Goal: Find specific page/section: Find specific page/section

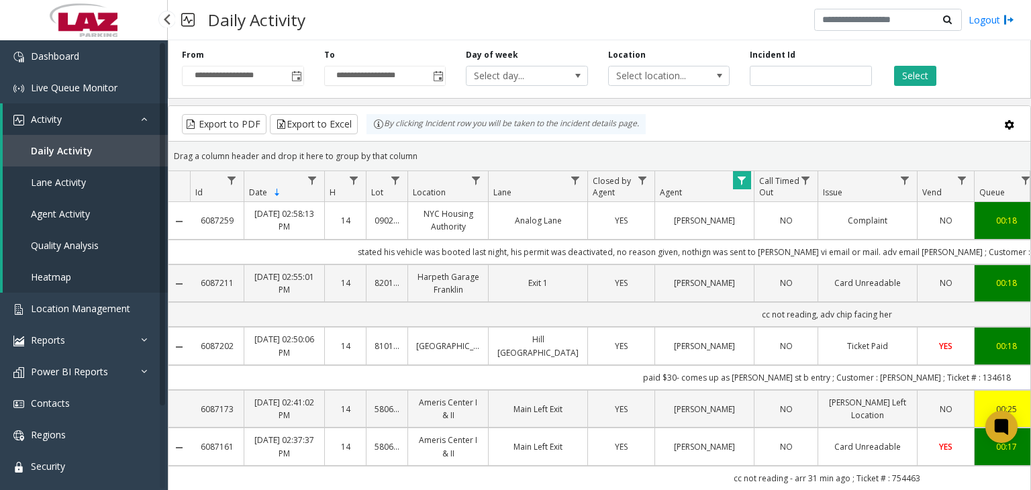
click at [76, 151] on span "Daily Activity" at bounding box center [62, 150] width 62 height 13
click at [293, 78] on span "Toggle popup" at bounding box center [296, 76] width 11 height 11
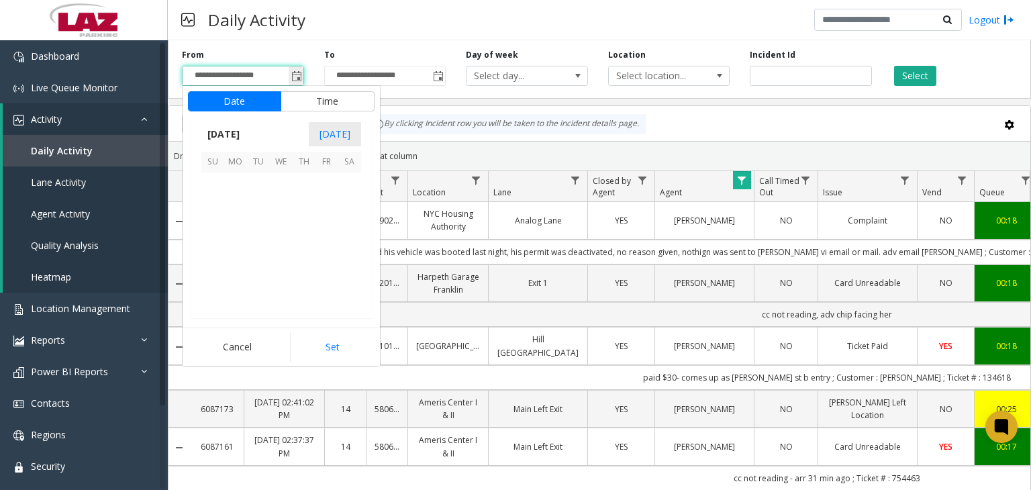
scroll to position [240854, 0]
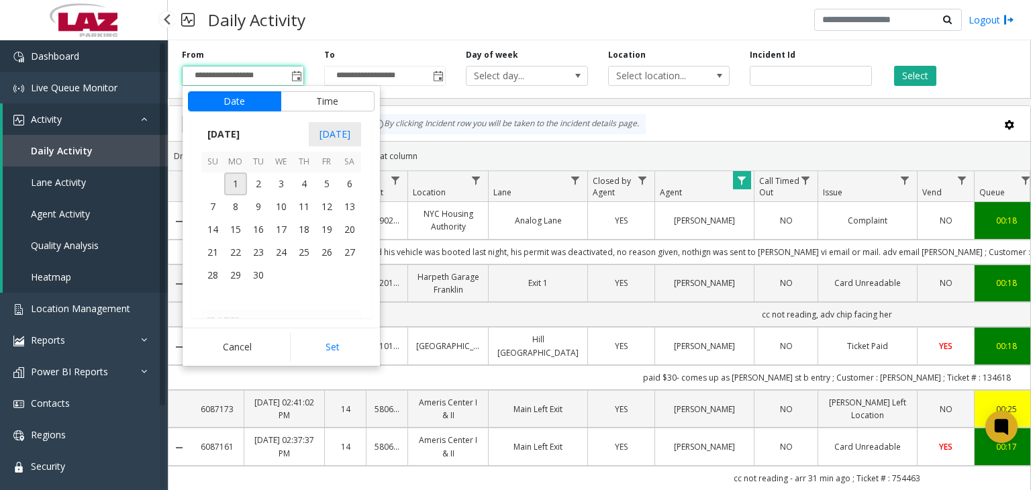
click at [59, 57] on span "Dashboard" at bounding box center [55, 56] width 48 height 13
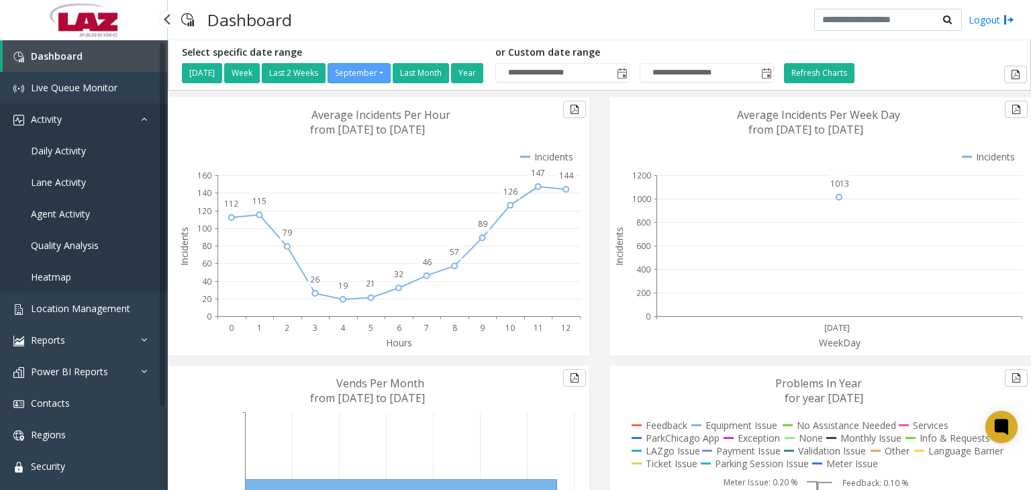
click at [54, 121] on span "Activity" at bounding box center [46, 119] width 31 height 13
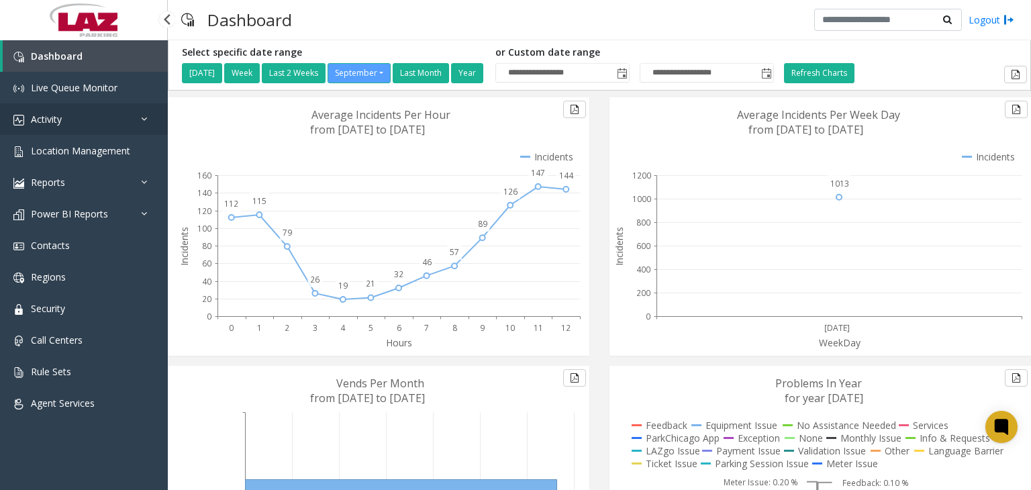
click at [52, 119] on span "Activity" at bounding box center [46, 119] width 31 height 13
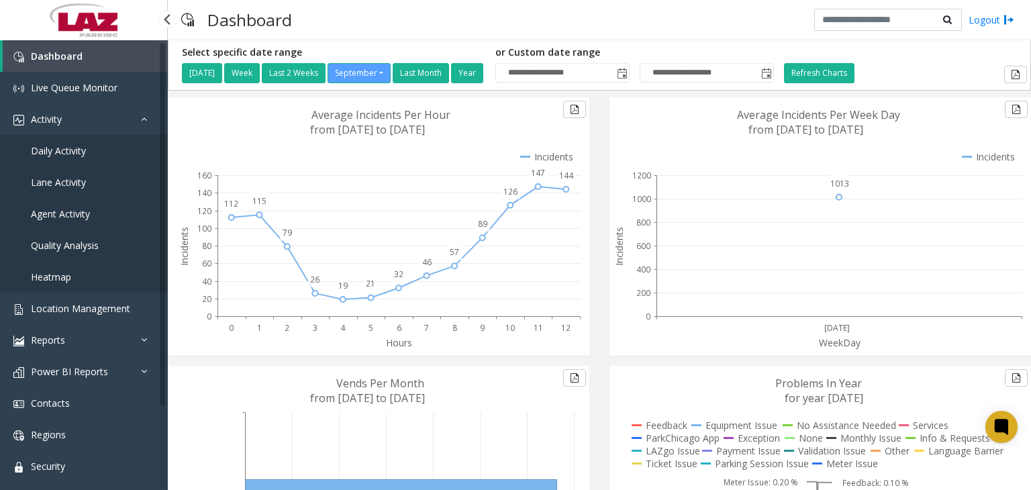
click at [58, 150] on span "Daily Activity" at bounding box center [58, 150] width 55 height 13
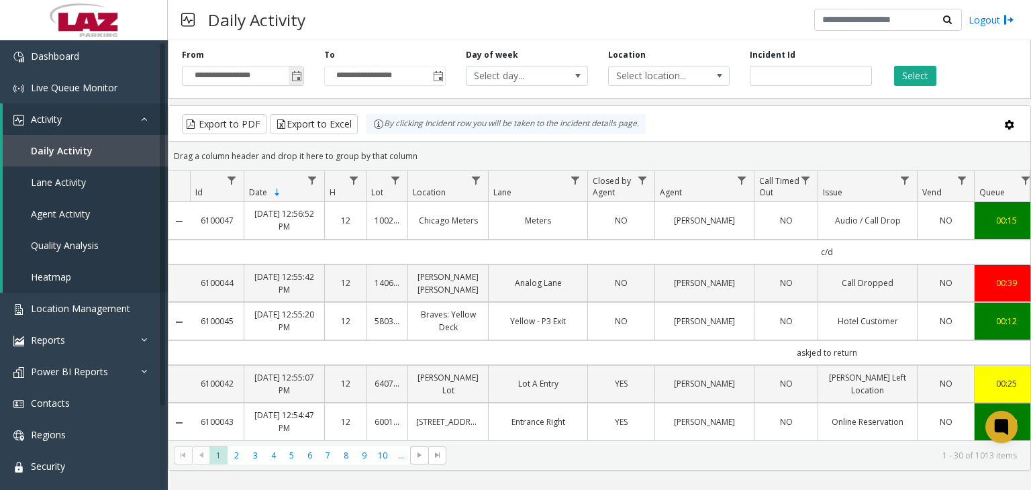
click at [291, 79] on span "Toggle popup" at bounding box center [296, 76] width 11 height 11
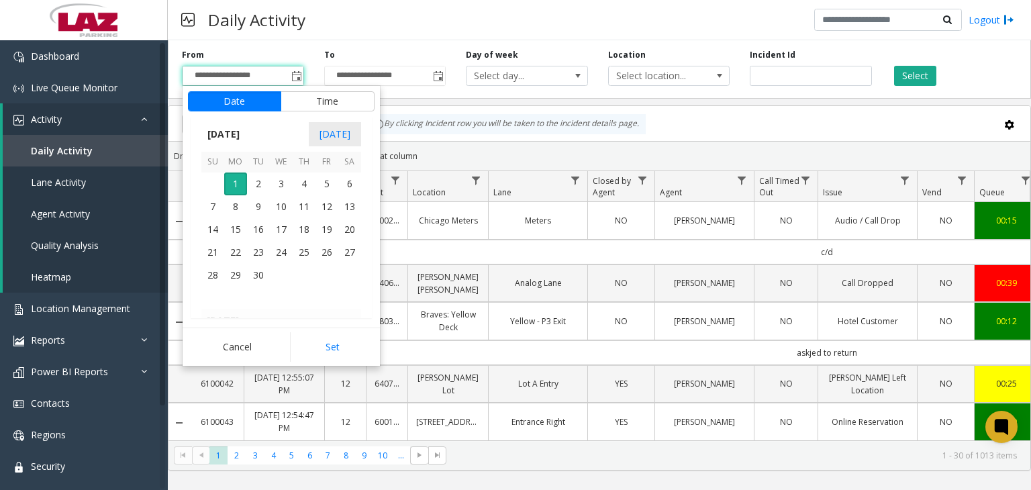
scroll to position [240787, 0]
click at [208, 207] on span "31" at bounding box center [212, 205] width 23 height 23
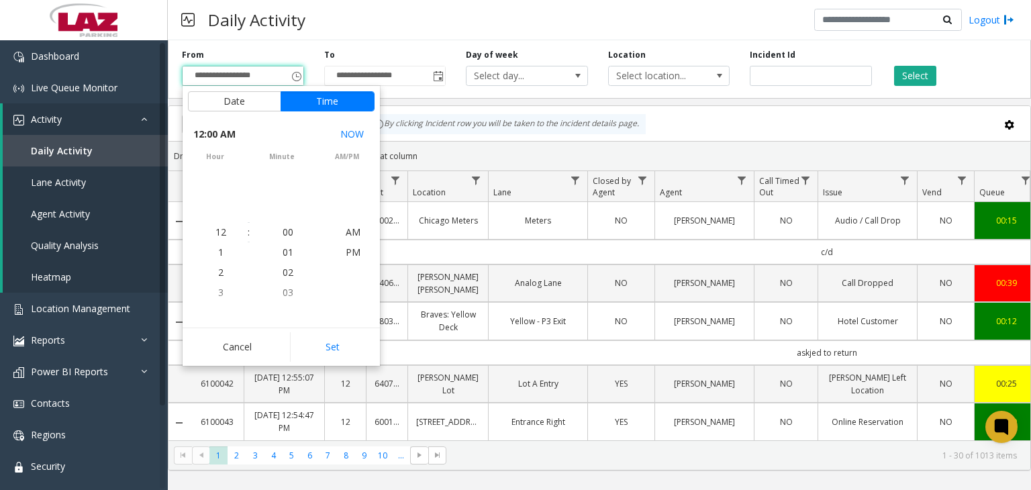
scroll to position [240694, 0]
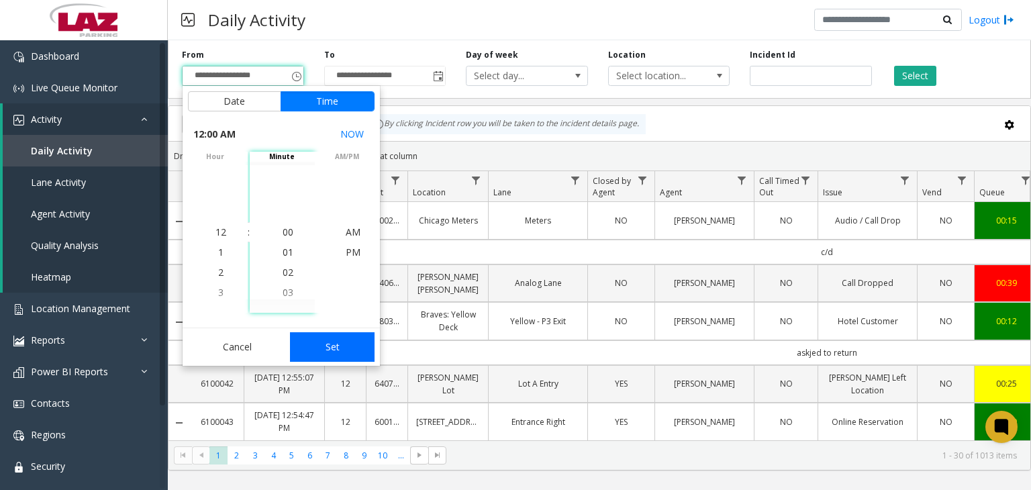
click at [327, 348] on button "Set" at bounding box center [332, 347] width 85 height 30
type input "**********"
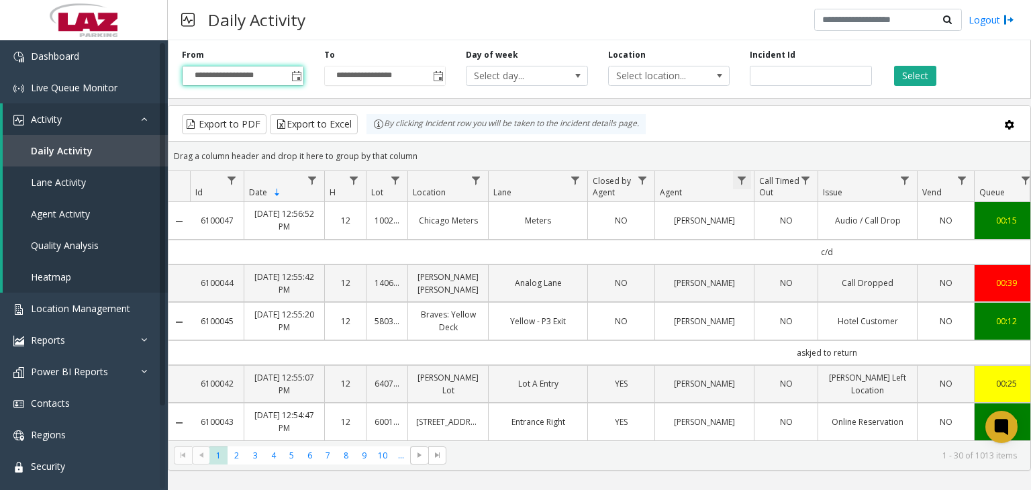
click at [742, 178] on span "Data table" at bounding box center [741, 180] width 11 height 11
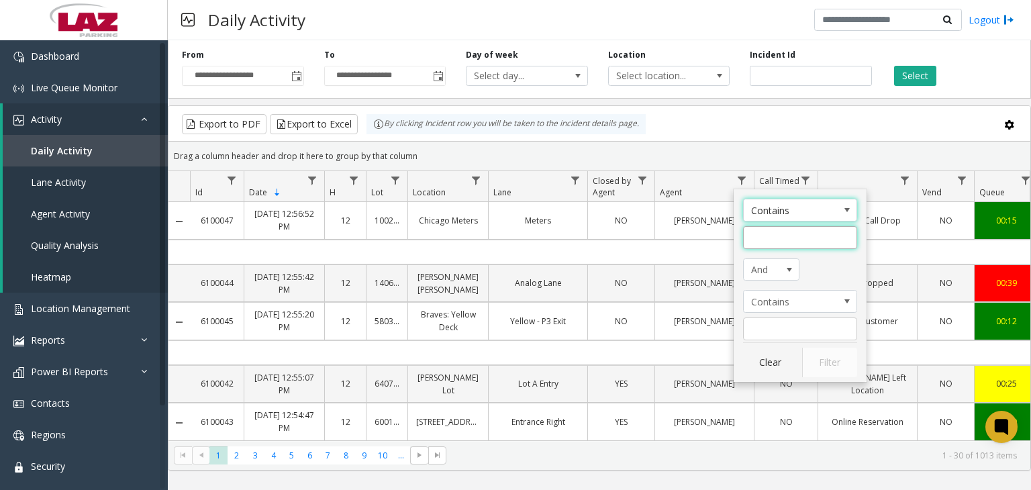
click at [756, 238] on input "Agent Filter" at bounding box center [800, 237] width 114 height 23
type input "****"
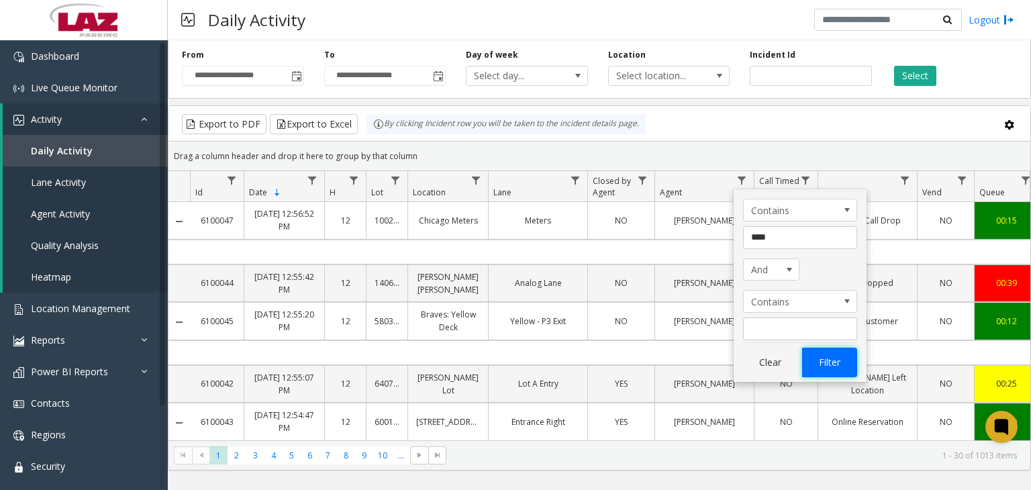
click at [831, 366] on button "Filter" at bounding box center [829, 363] width 55 height 30
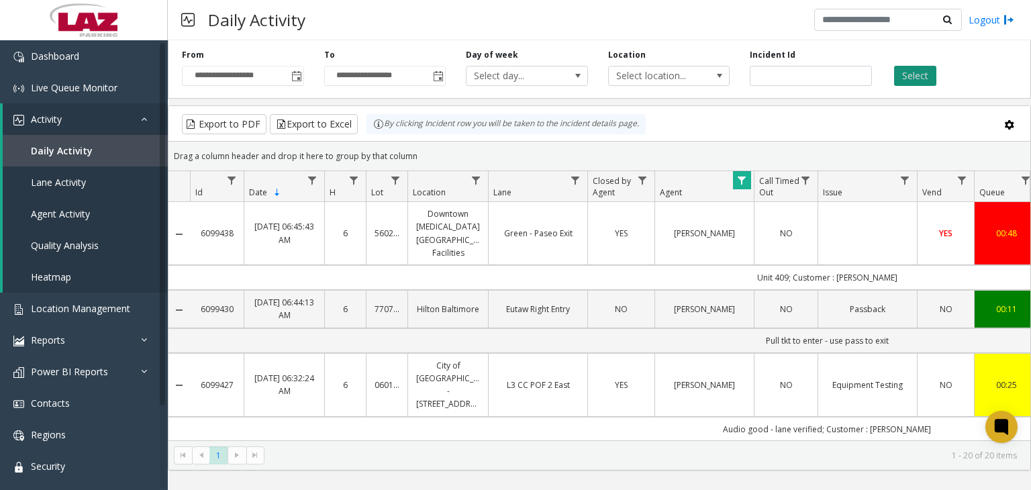
click at [915, 73] on button "Select" at bounding box center [915, 76] width 42 height 20
click at [717, 74] on span at bounding box center [719, 75] width 11 height 11
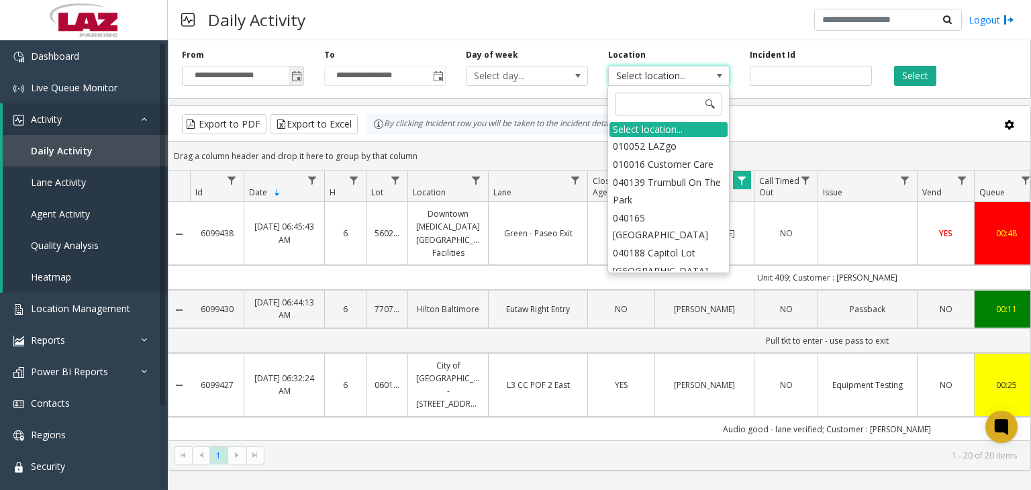
click at [295, 79] on span "Toggle popup" at bounding box center [296, 76] width 11 height 11
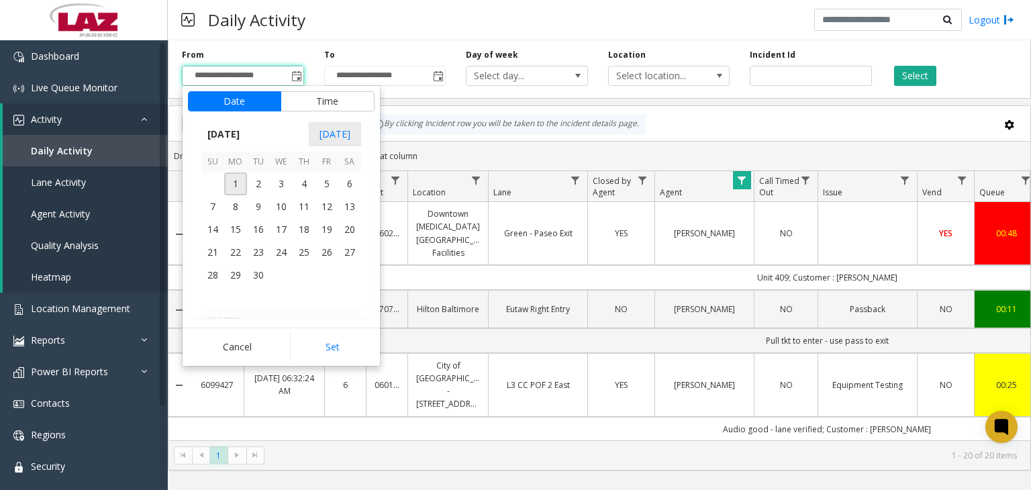
scroll to position [240787, 0]
click at [207, 203] on span "31" at bounding box center [212, 205] width 23 height 23
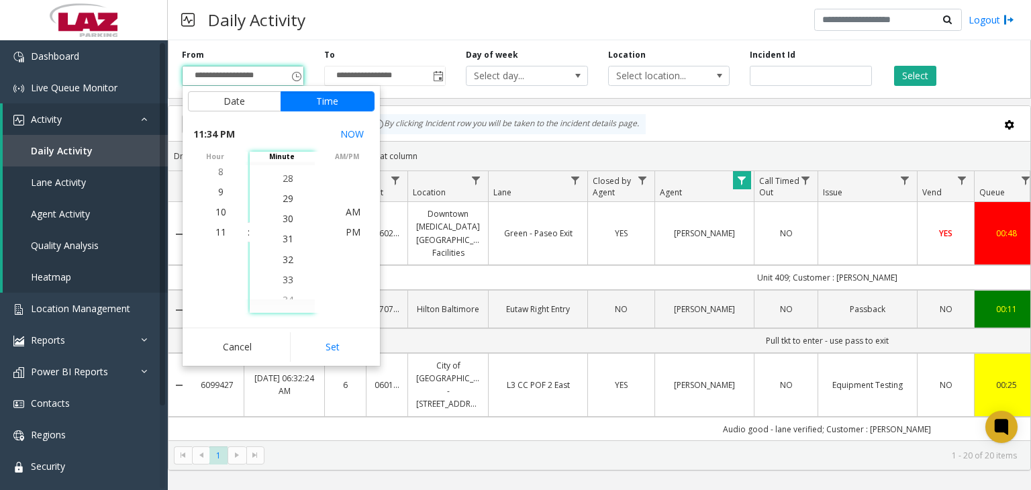
scroll to position [604, 0]
click at [283, 236] on span "30" at bounding box center [288, 231] width 11 height 13
click at [347, 229] on span "PM" at bounding box center [353, 231] width 15 height 13
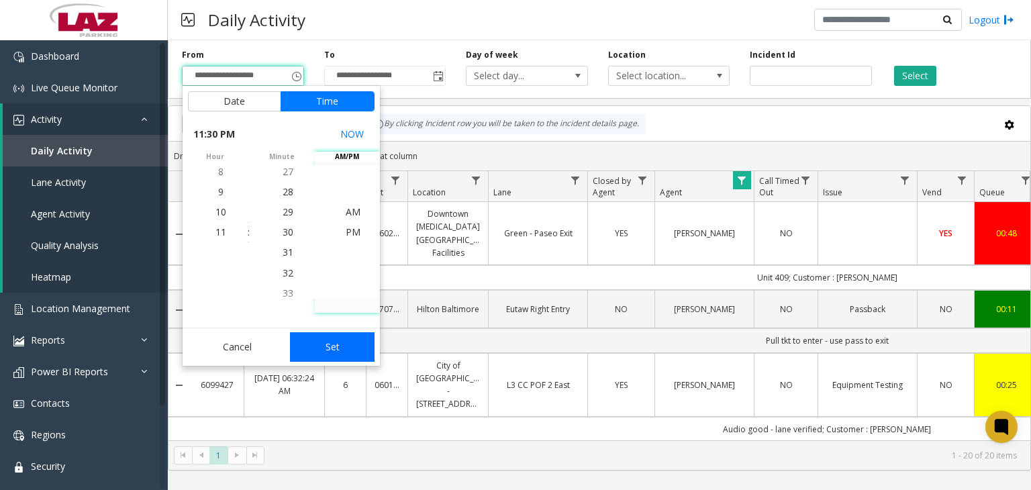
click at [328, 348] on button "Set" at bounding box center [332, 347] width 85 height 30
type input "**********"
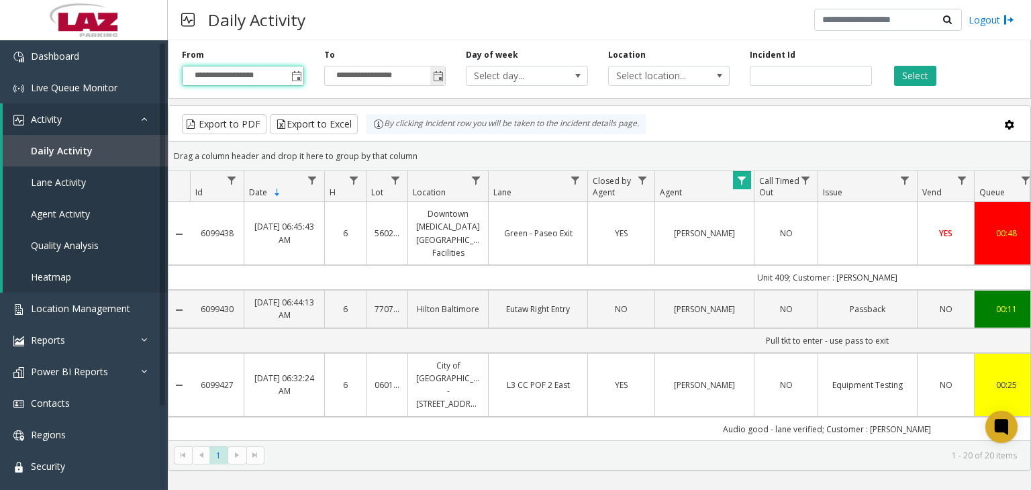
click at [435, 75] on span "Toggle popup" at bounding box center [438, 76] width 11 height 11
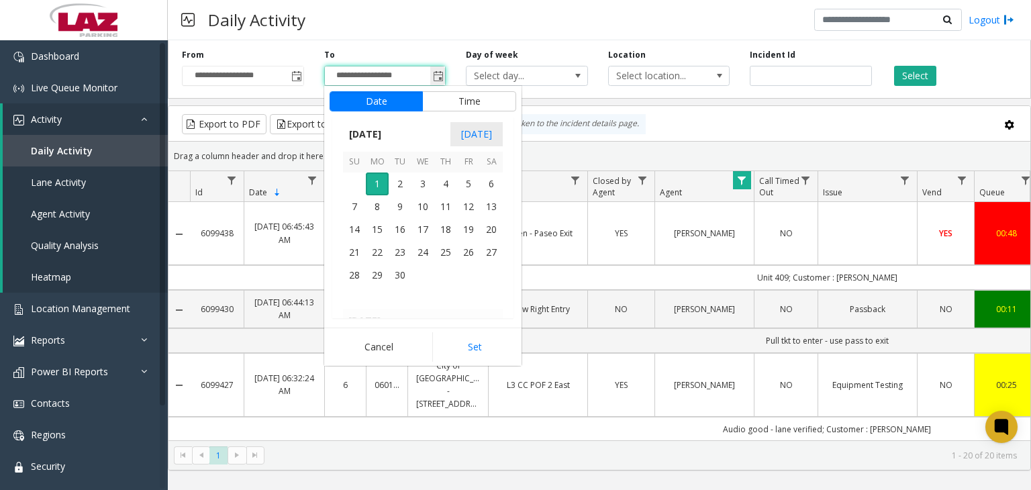
scroll to position [20, 0]
click at [378, 183] on span "1" at bounding box center [377, 183] width 23 height 23
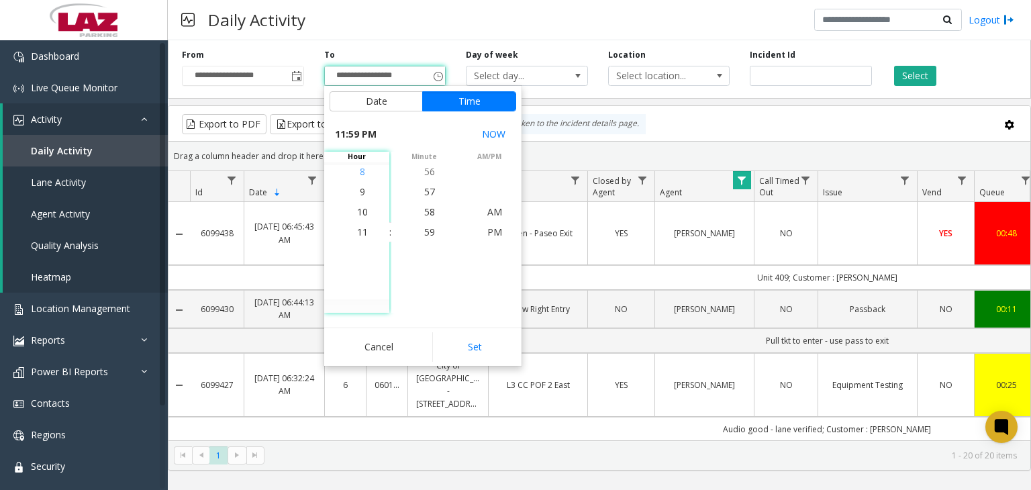
click at [360, 172] on span "8" at bounding box center [362, 171] width 5 height 13
click at [424, 225] on span "00" at bounding box center [429, 231] width 11 height 13
click at [487, 213] on span "AM" at bounding box center [494, 211] width 15 height 13
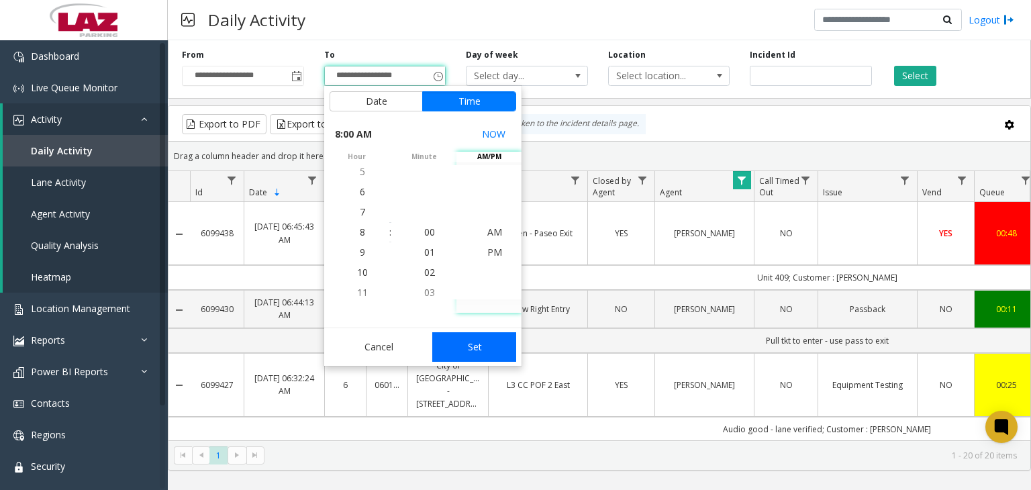
click at [468, 350] on app-root "**********" at bounding box center [515, 245] width 1031 height 490
click at [905, 77] on button "Select" at bounding box center [915, 76] width 42 height 20
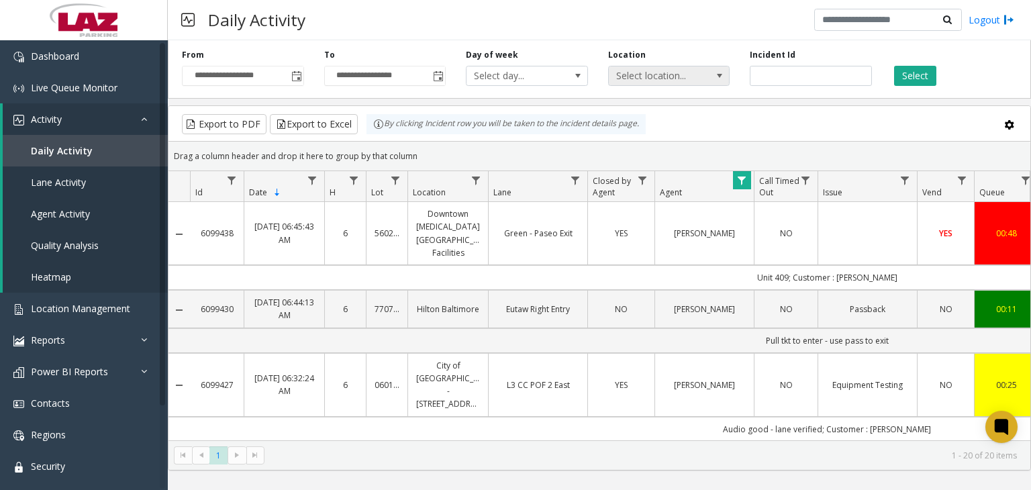
click at [717, 79] on span at bounding box center [719, 75] width 11 height 11
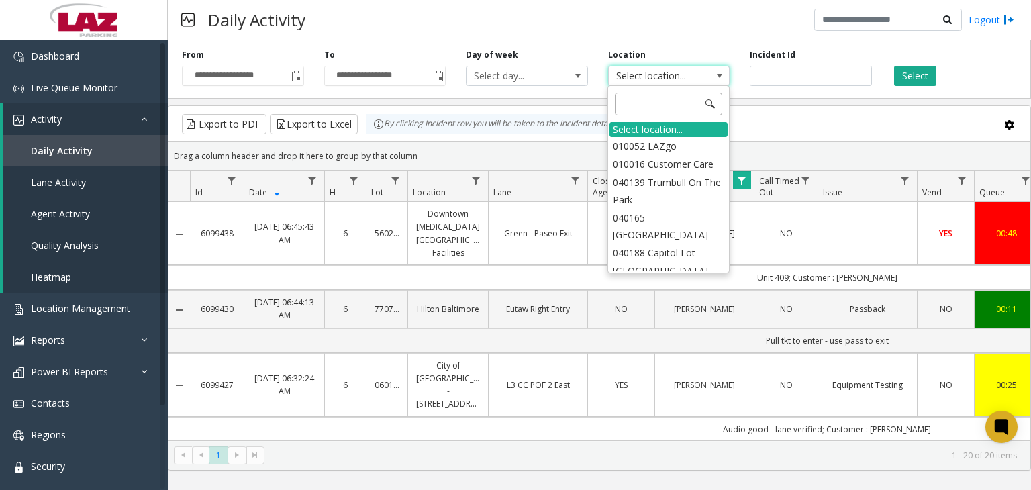
click at [638, 106] on input at bounding box center [668, 104] width 107 height 23
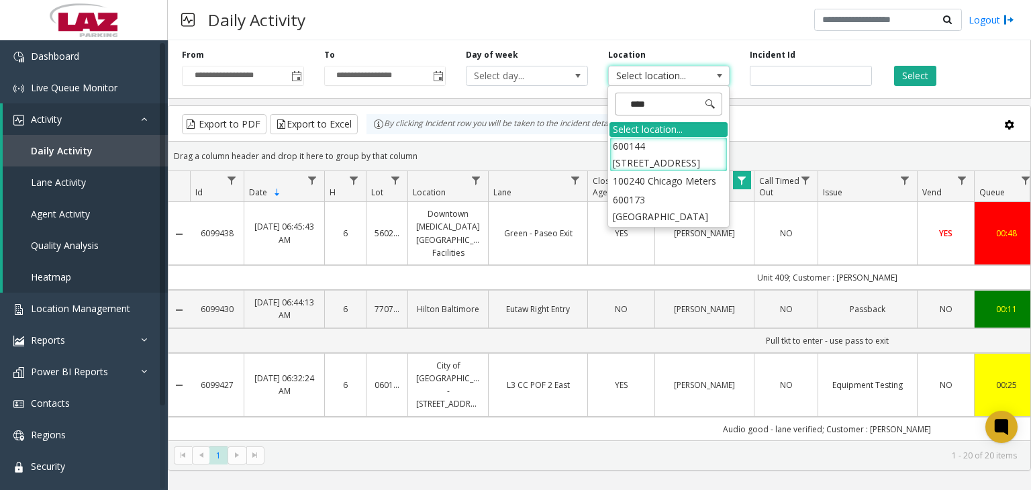
type input "*****"
click at [676, 172] on li "100240 Chicago Meters" at bounding box center [668, 181] width 118 height 18
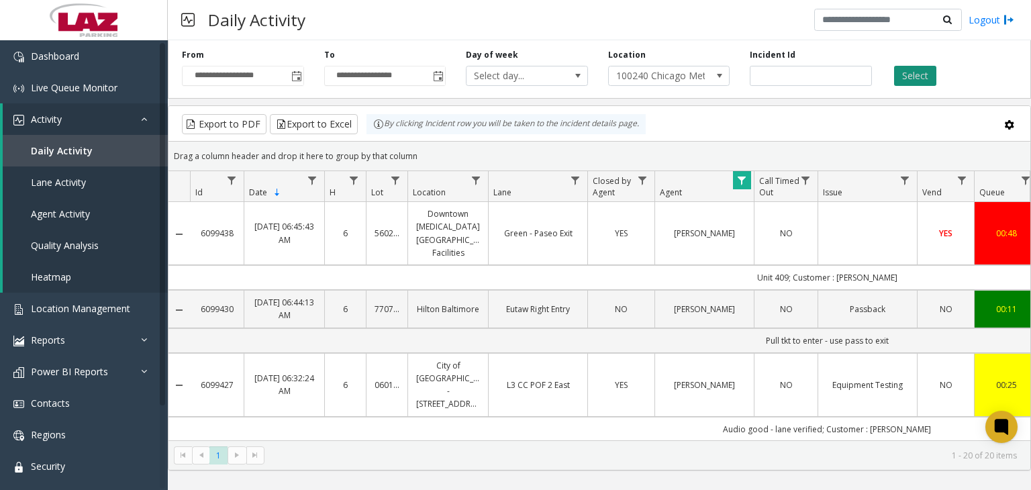
click at [904, 74] on button "Select" at bounding box center [915, 76] width 42 height 20
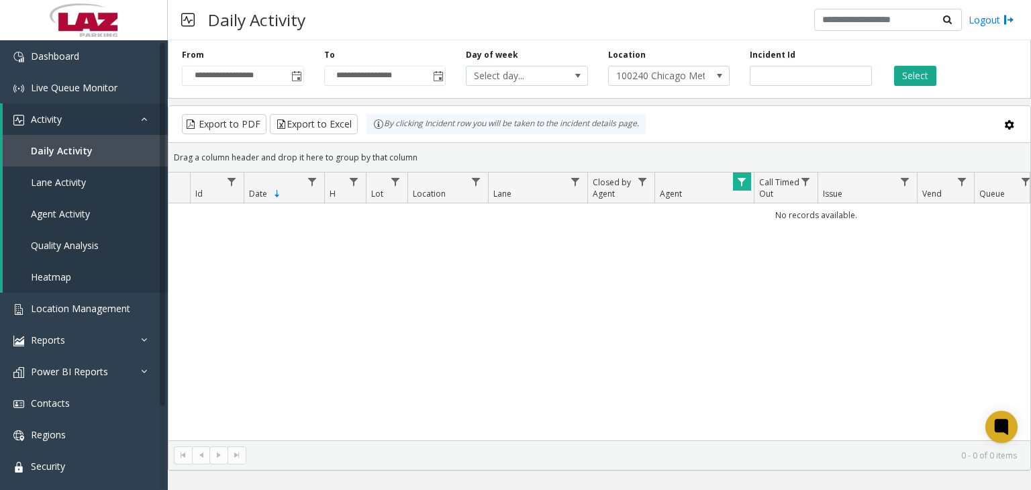
click at [745, 181] on span "Data table" at bounding box center [741, 181] width 11 height 11
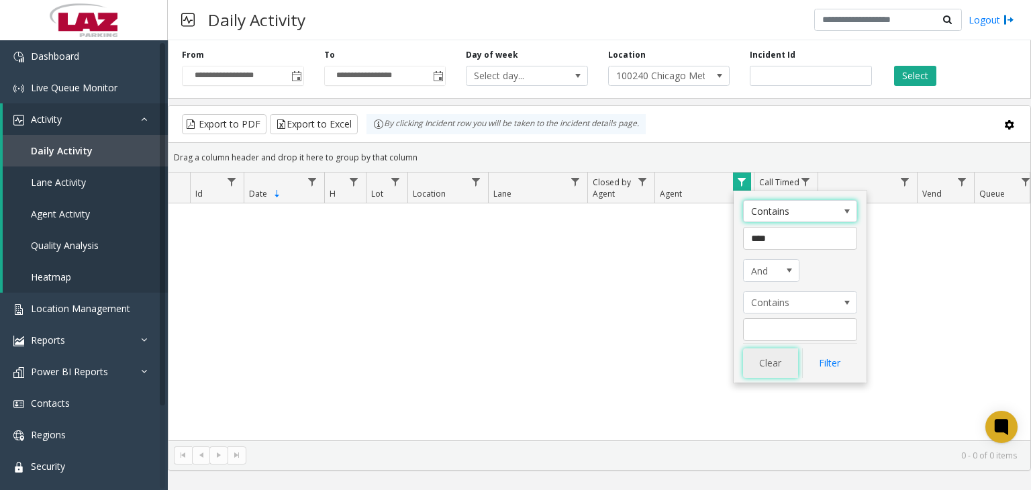
click at [766, 366] on button "Clear" at bounding box center [770, 363] width 55 height 30
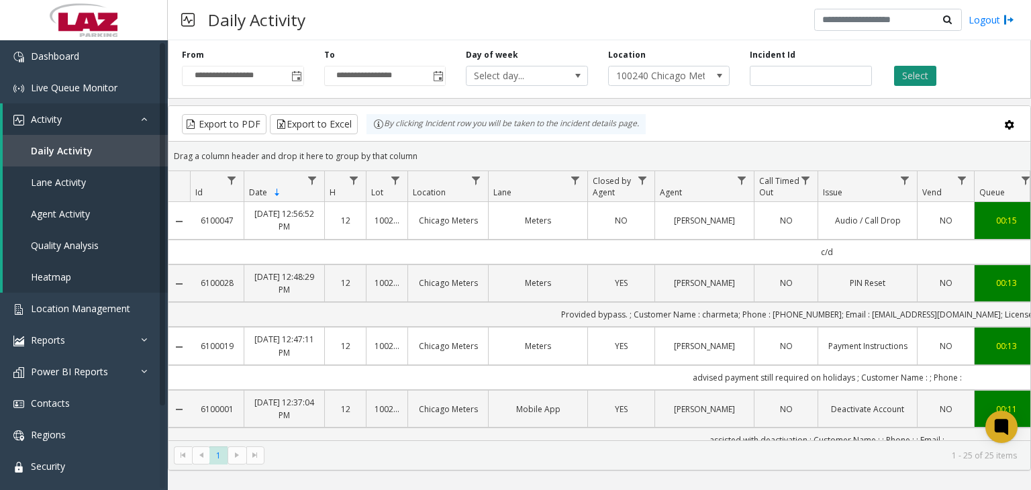
click at [906, 76] on button "Select" at bounding box center [915, 76] width 42 height 20
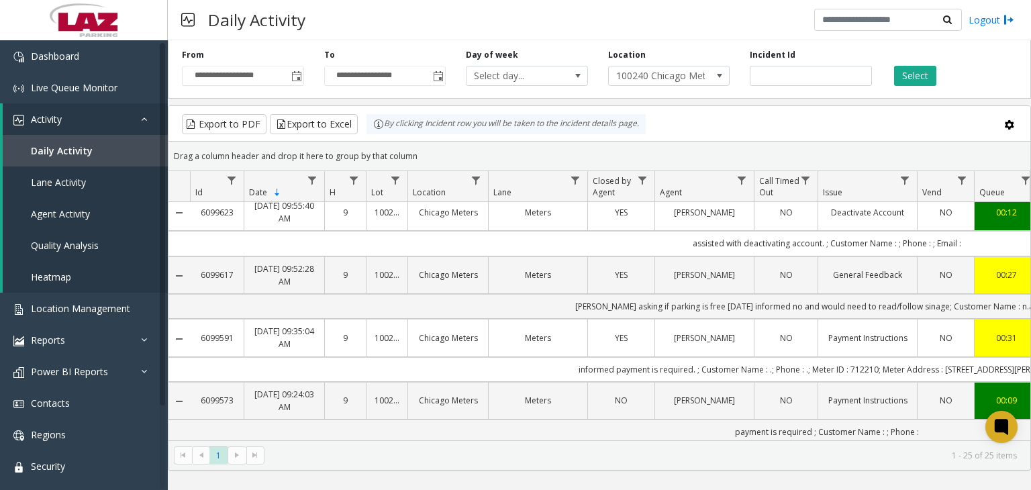
scroll to position [749, 0]
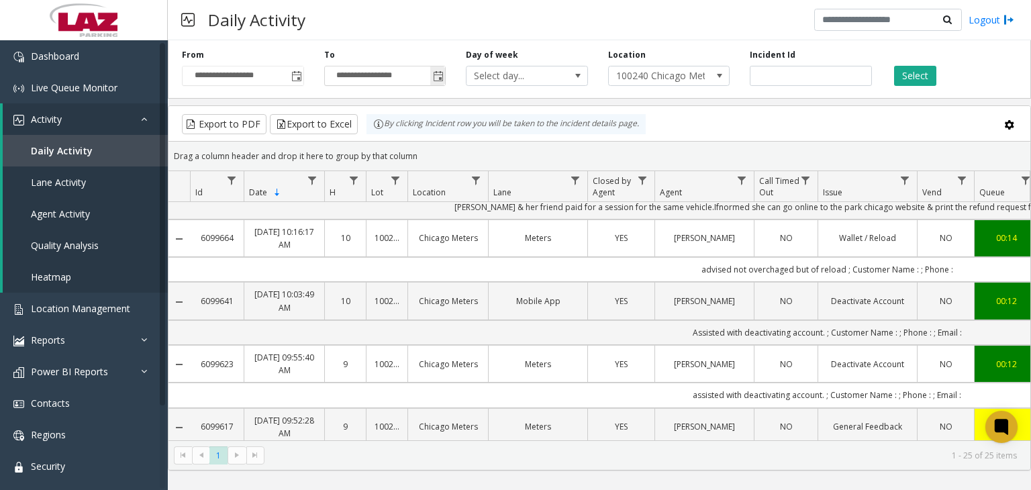
click at [443, 77] on span "Toggle popup" at bounding box center [438, 76] width 11 height 11
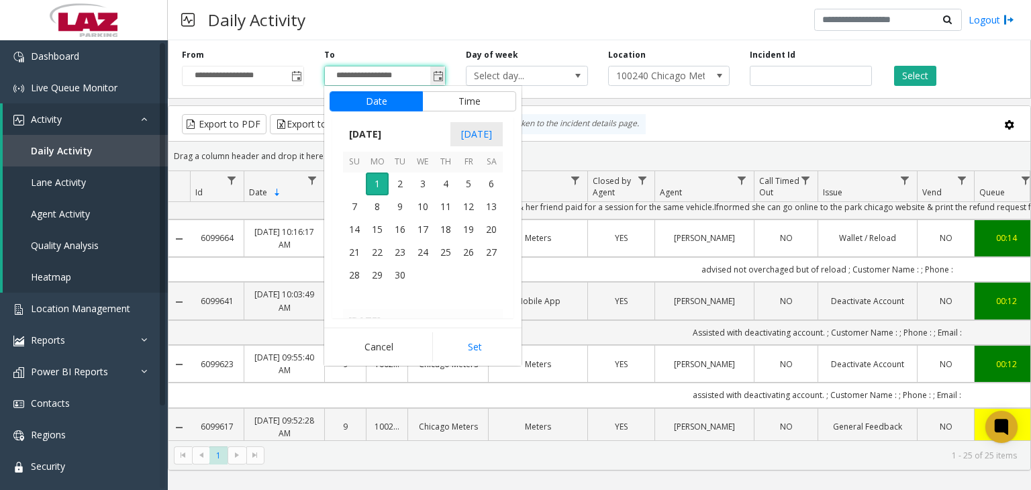
scroll to position [20, 0]
click at [376, 187] on span "1" at bounding box center [377, 183] width 23 height 23
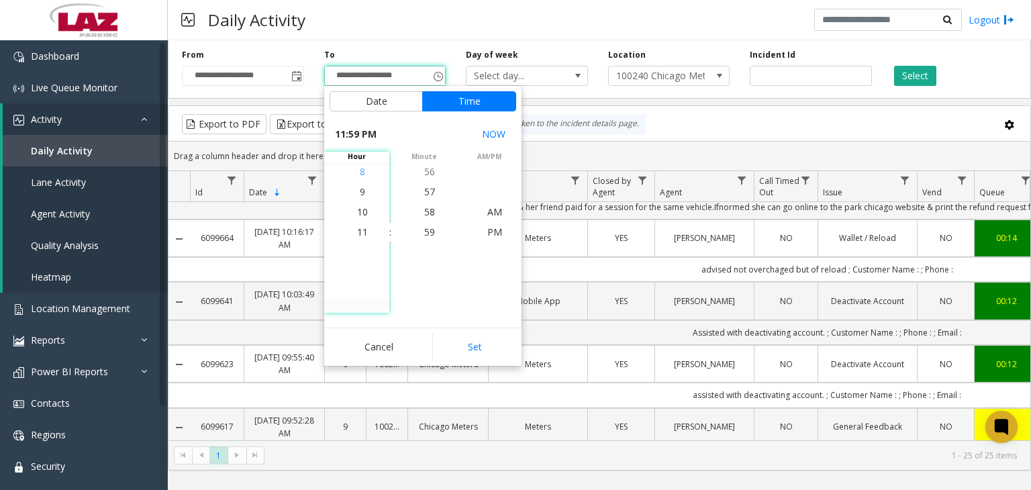
click at [360, 168] on span "8" at bounding box center [362, 171] width 5 height 13
click at [418, 230] on li "00" at bounding box center [429, 232] width 47 height 20
click at [493, 210] on span "AM" at bounding box center [494, 211] width 15 height 13
click at [493, 236] on span "AM" at bounding box center [494, 231] width 15 height 13
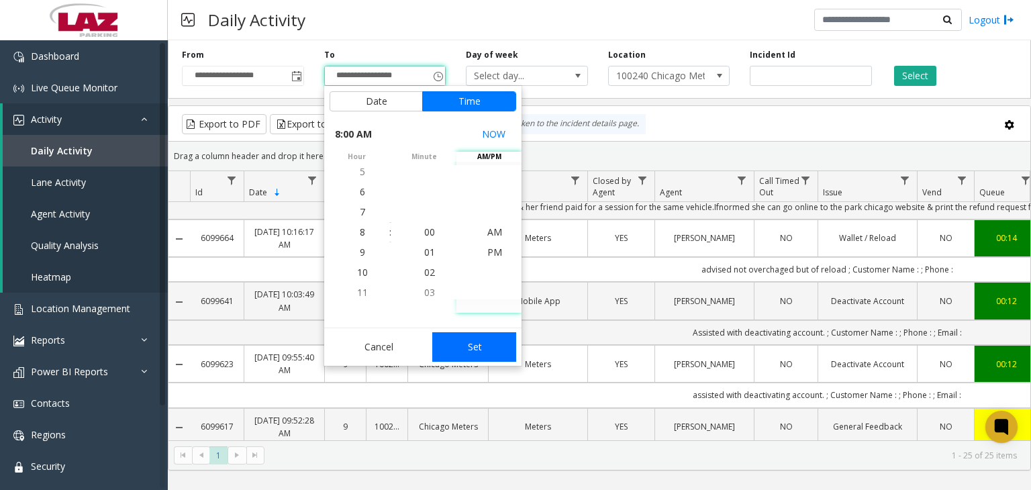
click at [480, 348] on button "Set" at bounding box center [474, 347] width 85 height 30
type input "**********"
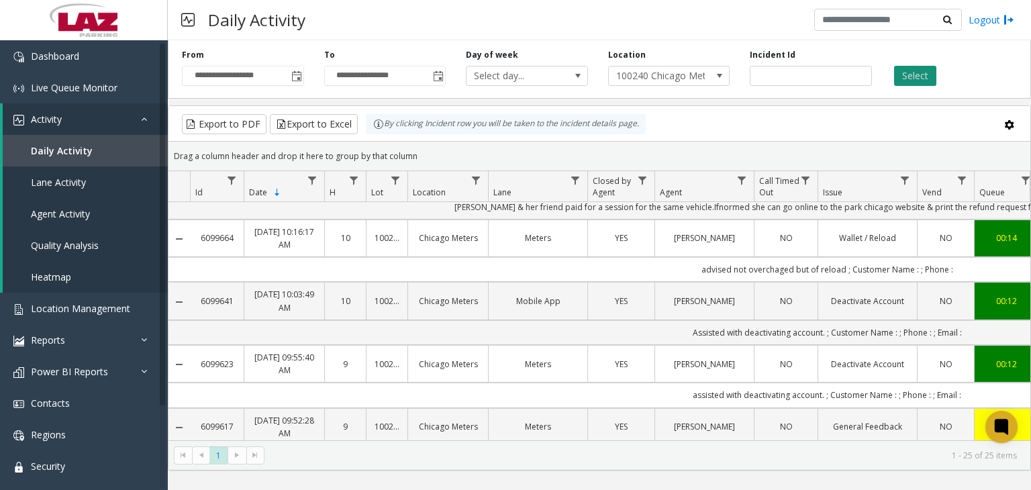
click at [911, 74] on button "Select" at bounding box center [915, 76] width 42 height 20
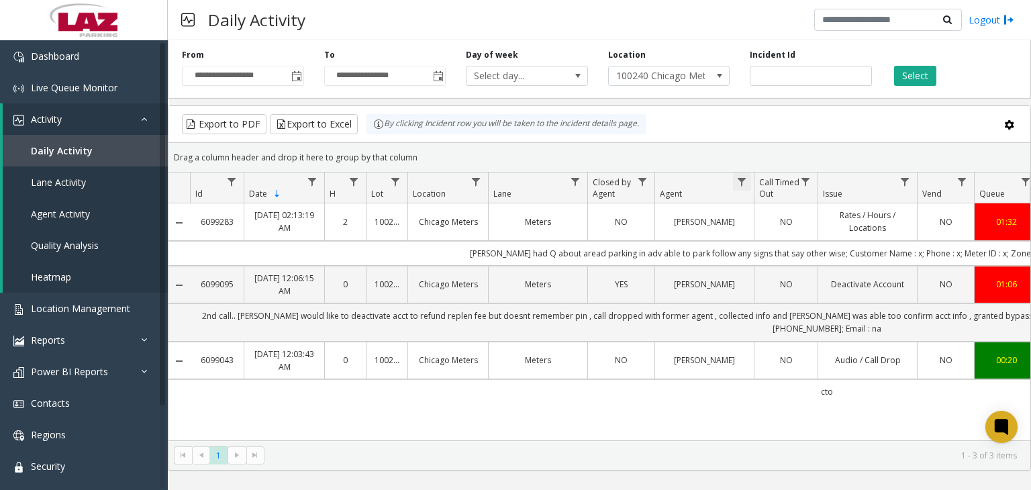
click at [742, 179] on span "Data table" at bounding box center [741, 181] width 11 height 11
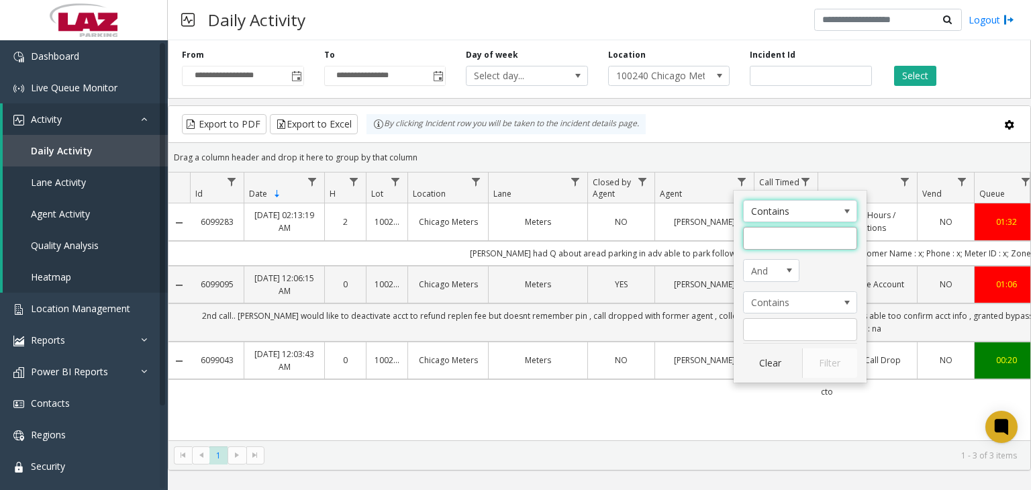
click at [754, 240] on input "Agent Filter" at bounding box center [800, 238] width 114 height 23
type input "****"
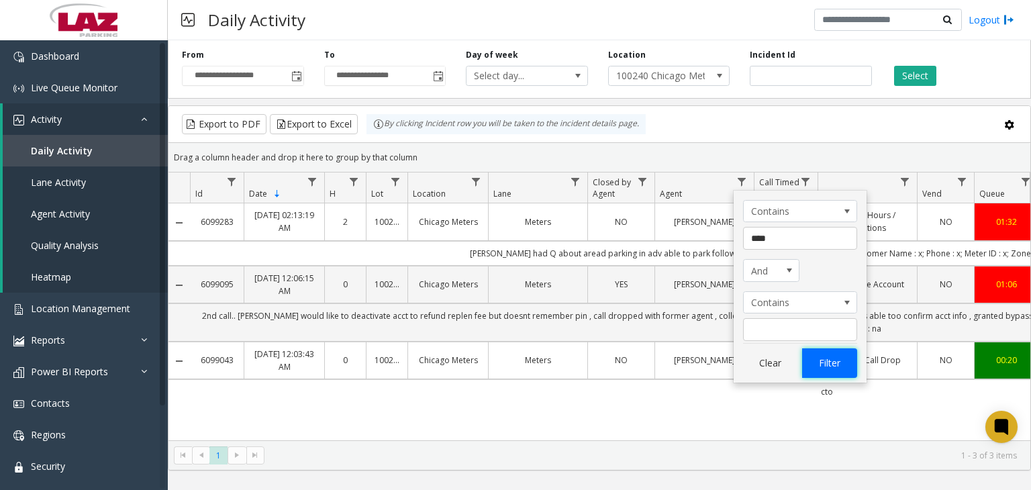
click at [844, 368] on button "Filter" at bounding box center [829, 363] width 55 height 30
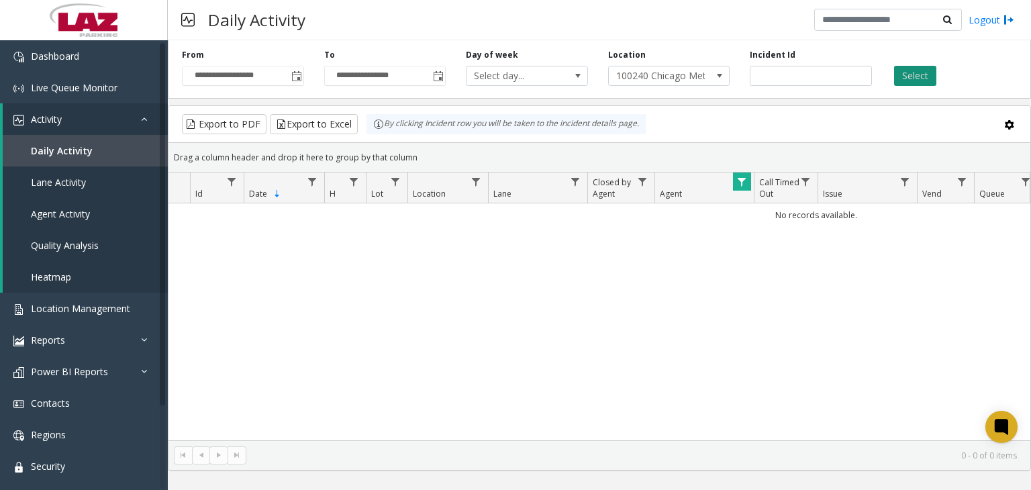
click at [915, 72] on button "Select" at bounding box center [915, 76] width 42 height 20
click at [713, 75] on span at bounding box center [719, 75] width 19 height 19
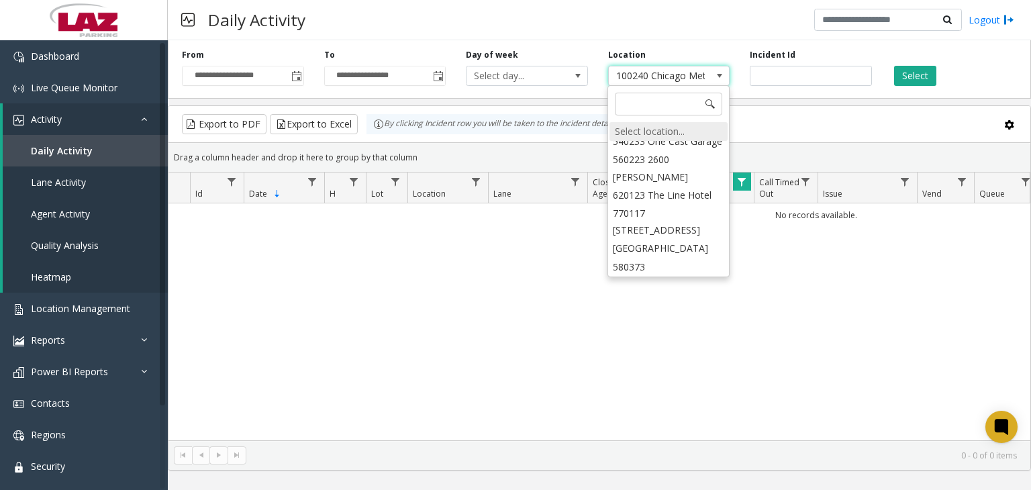
click at [642, 134] on div "Select location..." at bounding box center [668, 131] width 118 height 19
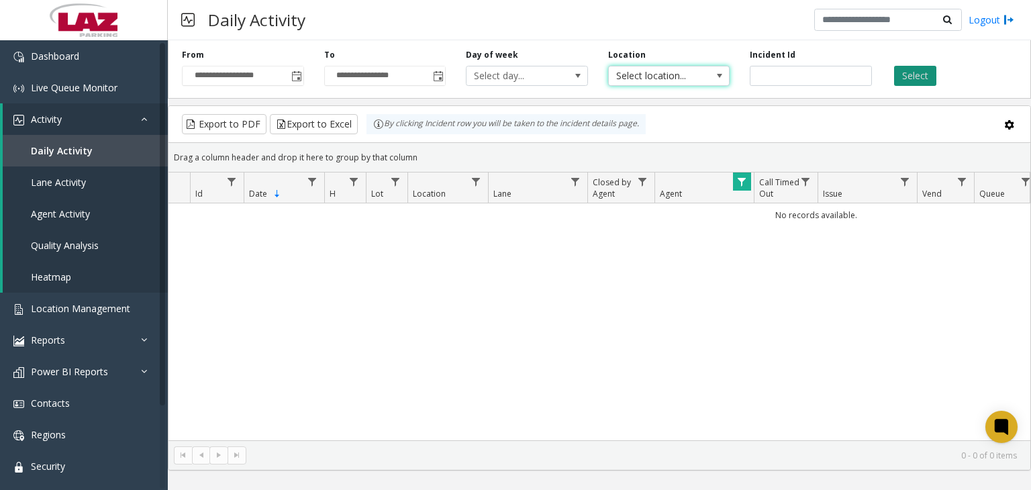
click at [911, 77] on button "Select" at bounding box center [915, 76] width 42 height 20
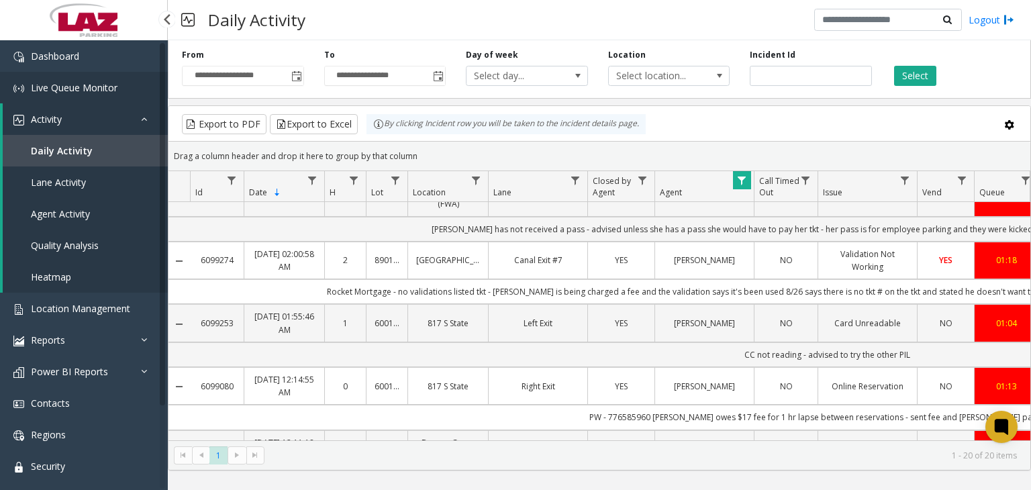
click at [56, 91] on span "Live Queue Monitor" at bounding box center [74, 87] width 87 height 13
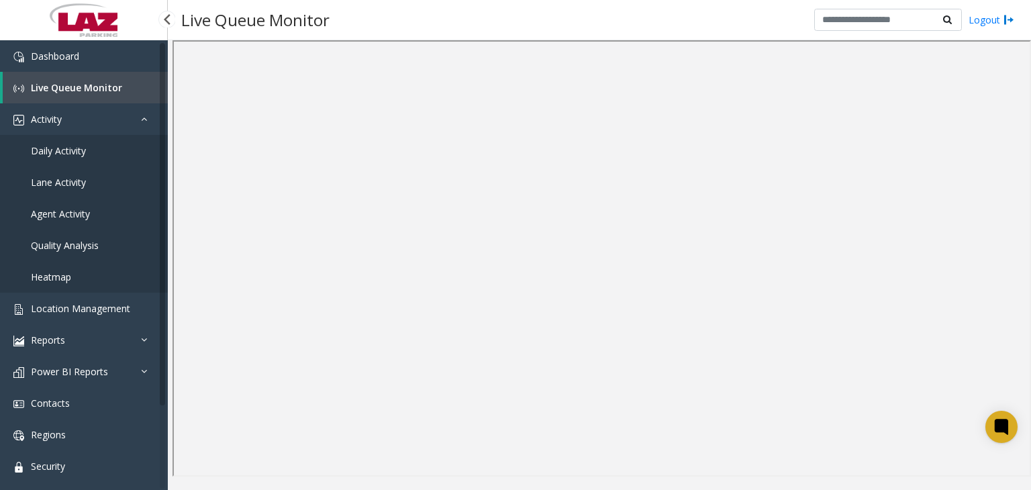
click at [71, 156] on span "Daily Activity" at bounding box center [58, 150] width 55 height 13
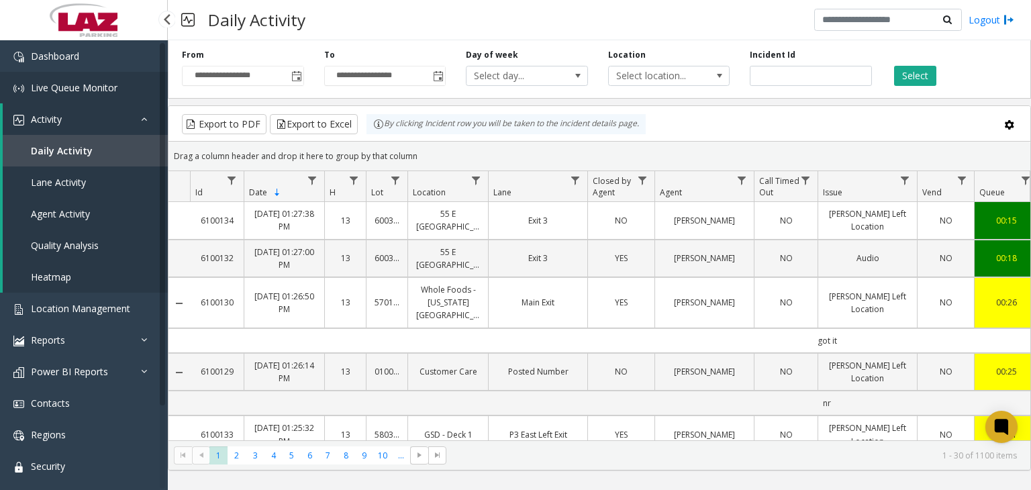
click at [78, 89] on span "Live Queue Monitor" at bounding box center [74, 87] width 87 height 13
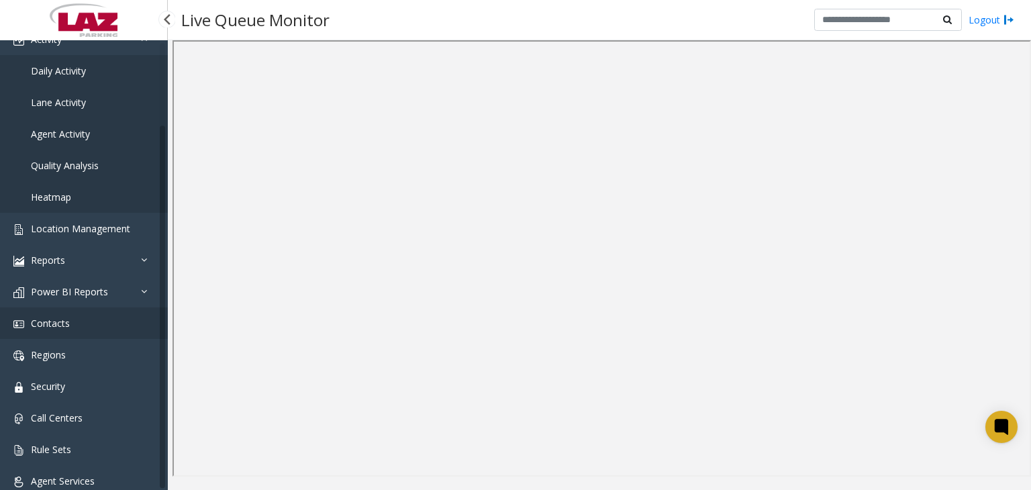
scroll to position [96, 0]
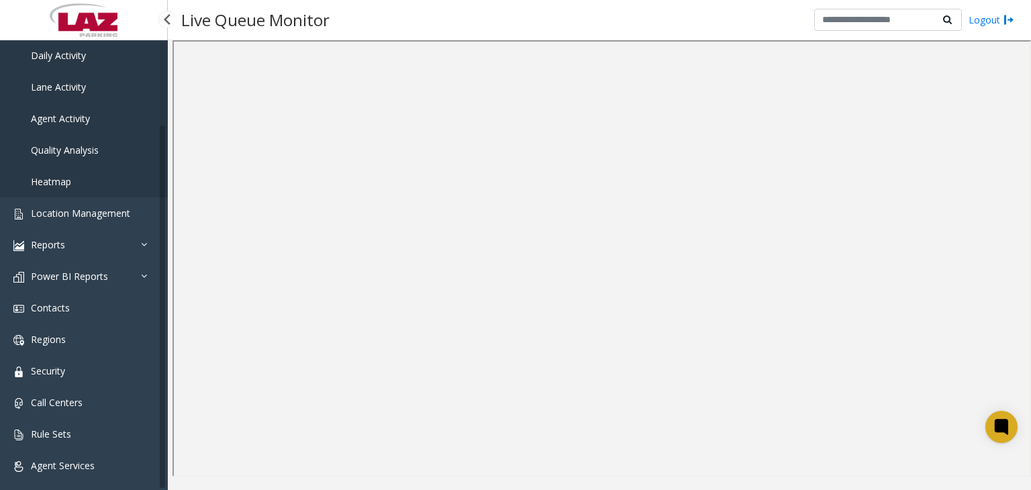
click at [77, 56] on span "Daily Activity" at bounding box center [58, 55] width 55 height 13
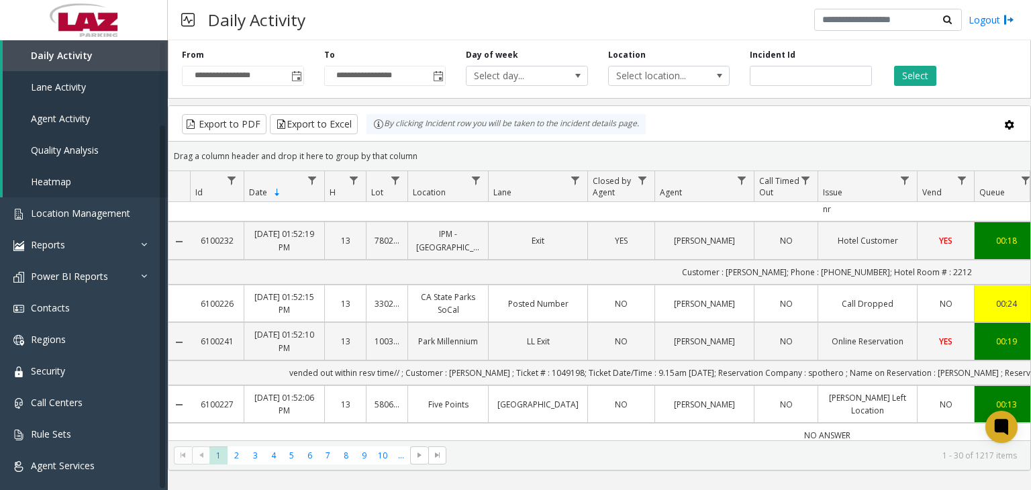
scroll to position [940, 0]
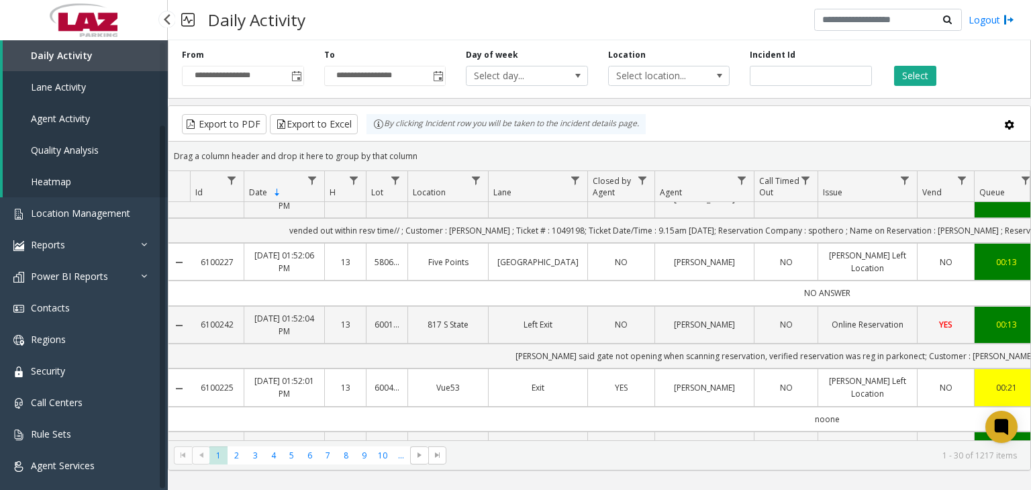
click at [66, 81] on span "Lane Activity" at bounding box center [58, 87] width 55 height 13
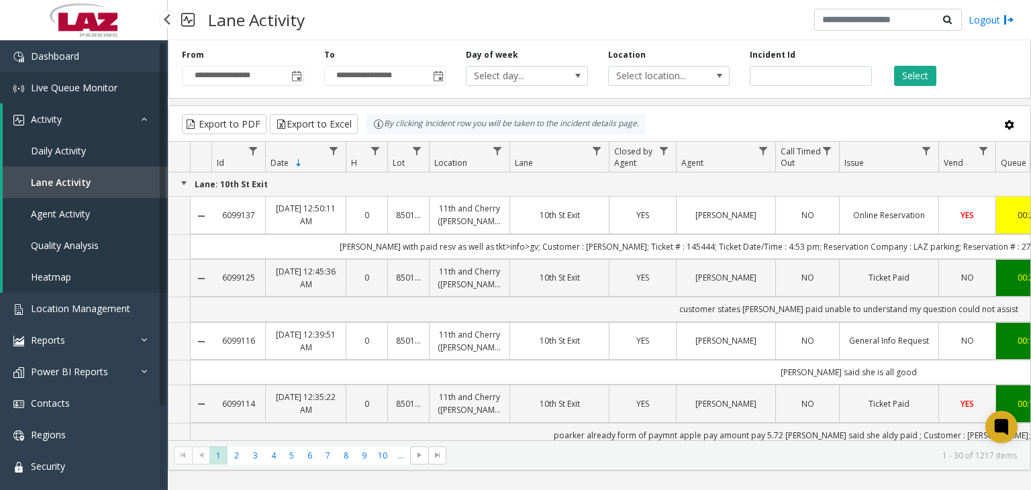
click at [70, 88] on span "Live Queue Monitor" at bounding box center [74, 87] width 87 height 13
